Goal: Task Accomplishment & Management: Use online tool/utility

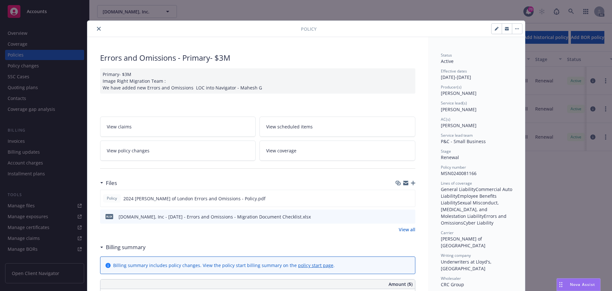
drag, startPoint x: 99, startPoint y: 28, endPoint x: 101, endPoint y: 26, distance: 3.8
click at [98, 28] on button "close" at bounding box center [99, 29] width 8 height 8
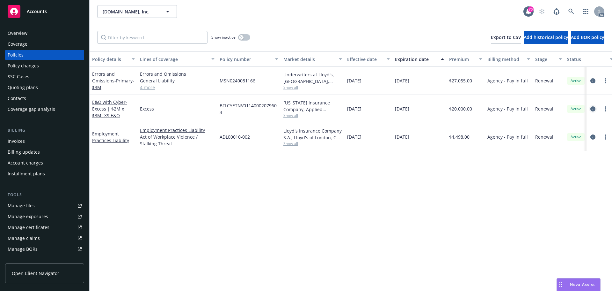
click at [596, 108] on link "circleInformation" at bounding box center [593, 109] width 8 height 8
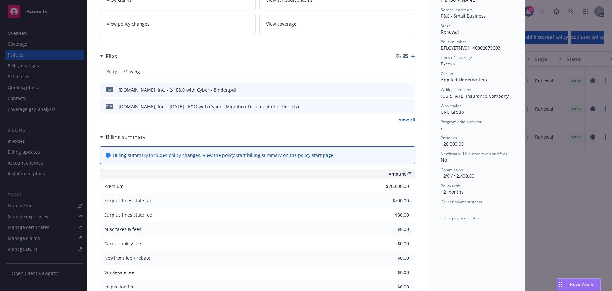
scroll to position [128, 0]
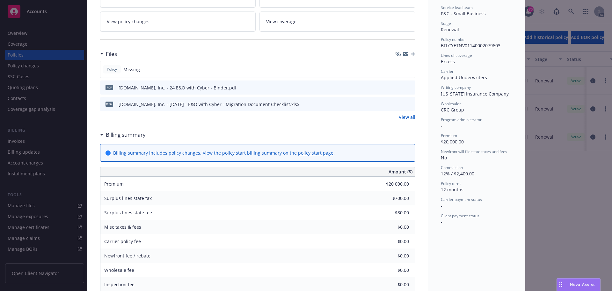
click at [407, 89] on icon "preview file" at bounding box center [410, 87] width 6 height 4
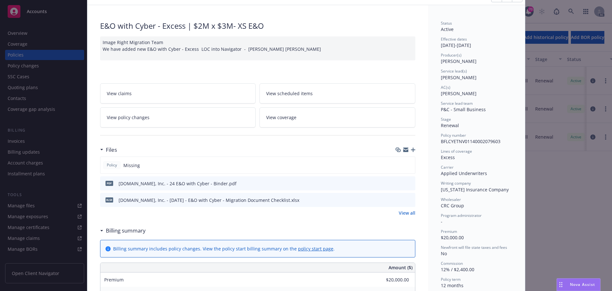
scroll to position [0, 0]
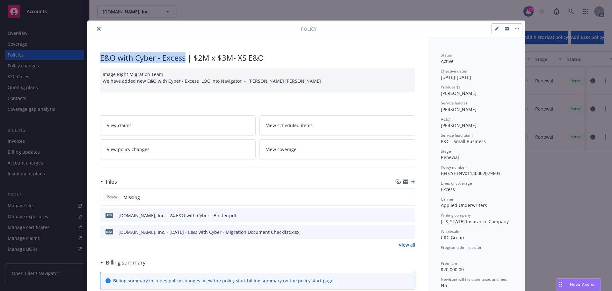
drag, startPoint x: 99, startPoint y: 59, endPoint x: 182, endPoint y: 58, distance: 82.9
click at [182, 58] on div "E&O with Cyber - Excess | $2M x $3M- XS E&O" at bounding box center [257, 57] width 315 height 11
click at [97, 29] on icon "close" at bounding box center [99, 29] width 4 height 4
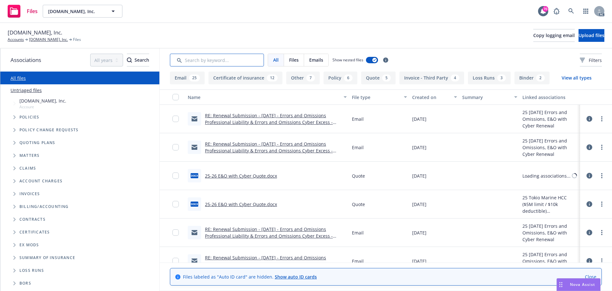
click at [219, 62] on input "Search by keyword..." at bounding box center [217, 60] width 94 height 13
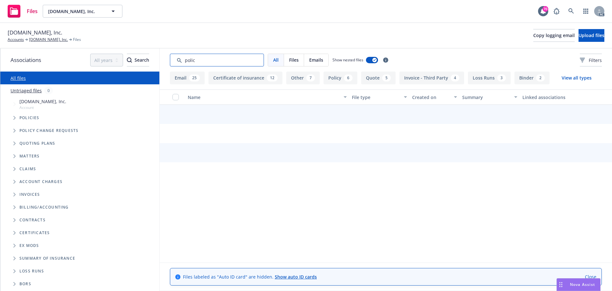
type input "policy"
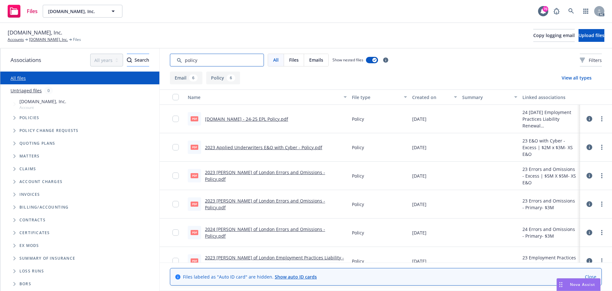
drag, startPoint x: 235, startPoint y: 60, endPoint x: 140, endPoint y: 59, distance: 95.0
click at [140, 59] on div "Associations All years 2027 2026 2025 2024 2023 2022 2021 2020 2019 2018 2017 2…" at bounding box center [306, 169] width 612 height 242
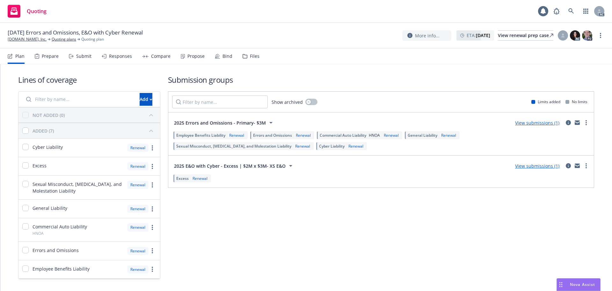
click at [191, 60] on div "Propose" at bounding box center [193, 55] width 24 height 15
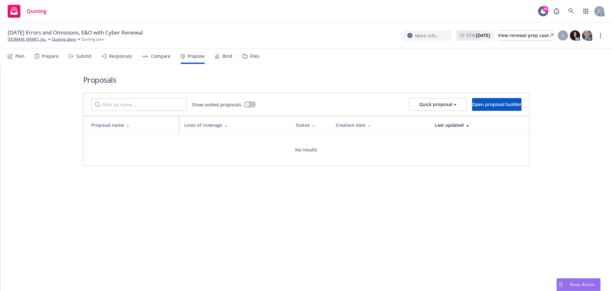
click at [111, 58] on div "Responses" at bounding box center [120, 56] width 23 height 5
